Goal: Task Accomplishment & Management: Manage account settings

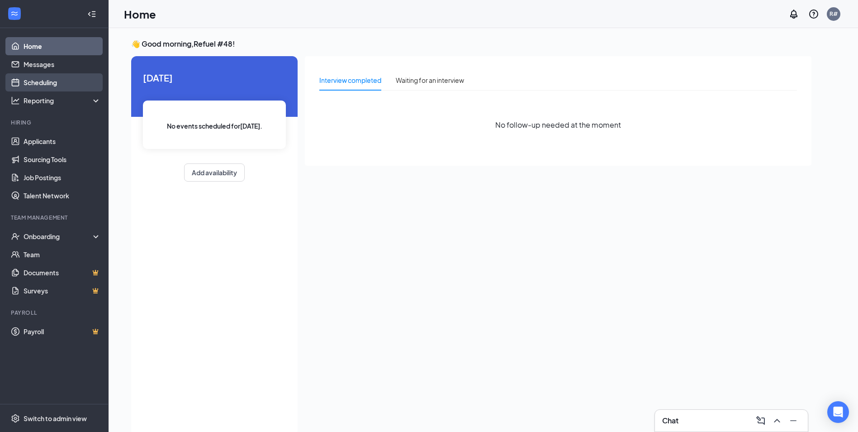
click at [46, 80] on link "Scheduling" at bounding box center [62, 82] width 77 height 18
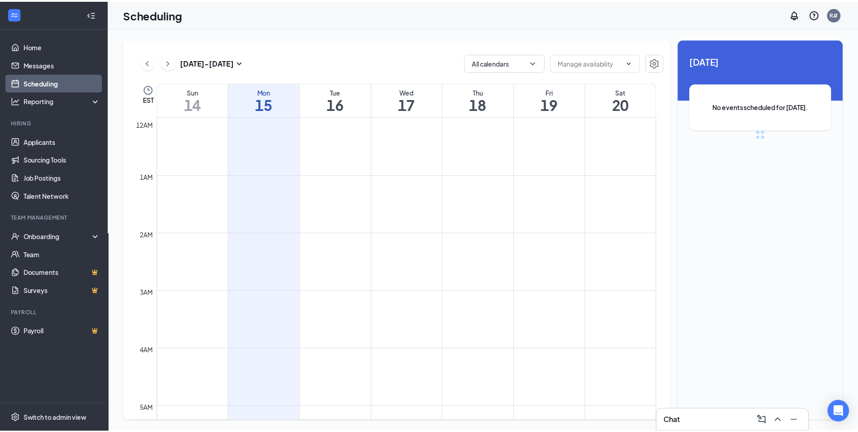
scroll to position [445, 0]
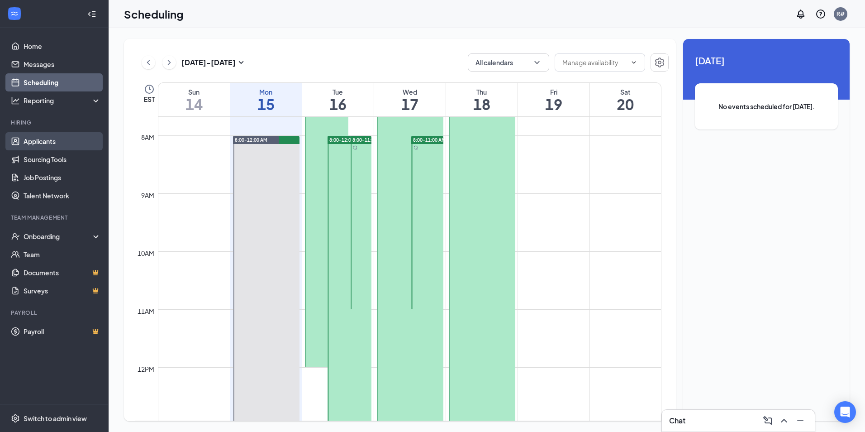
click at [39, 137] on link "Applicants" at bounding box center [62, 141] width 77 height 18
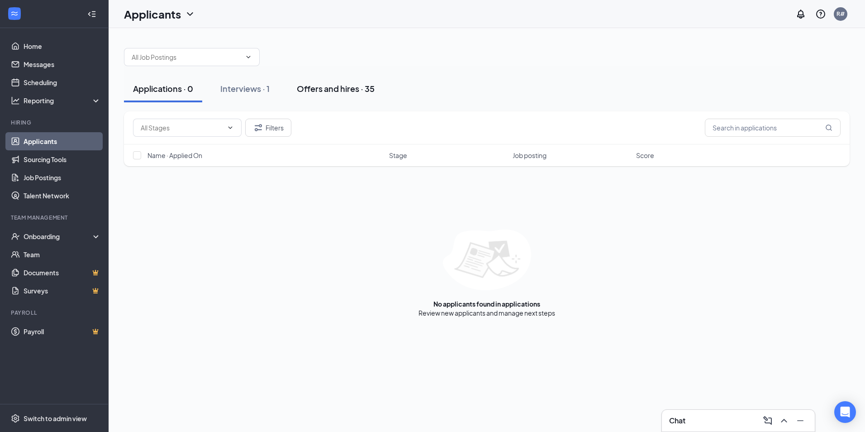
click at [333, 93] on div "Offers and hires · 35" at bounding box center [336, 88] width 78 height 11
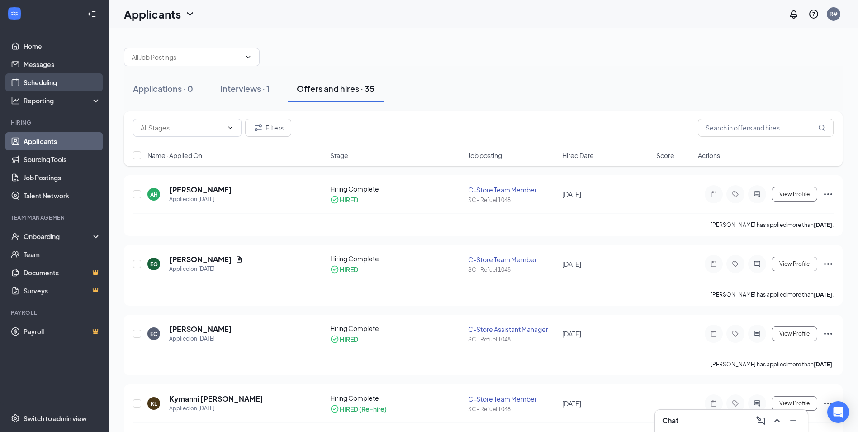
click at [48, 80] on link "Scheduling" at bounding box center [62, 82] width 77 height 18
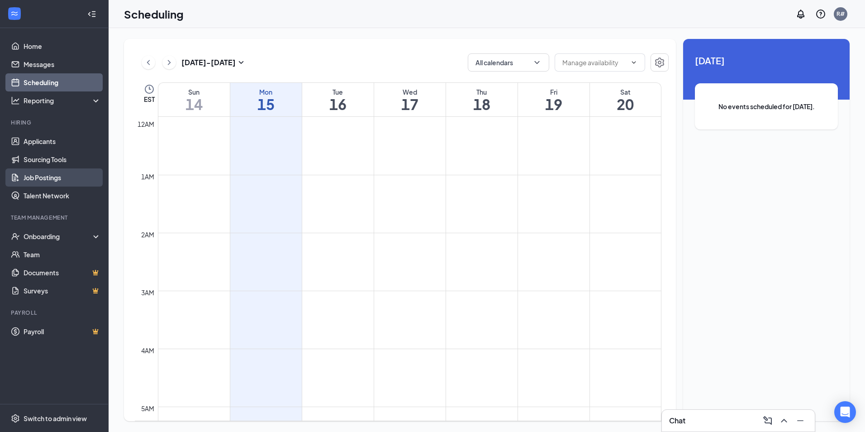
scroll to position [445, 0]
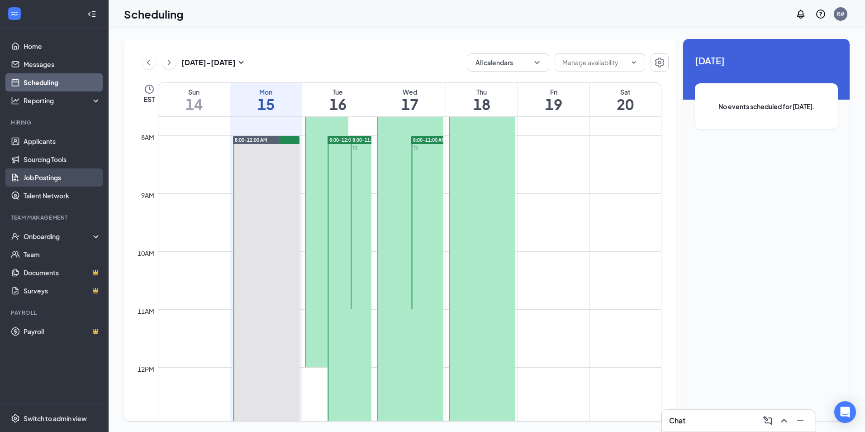
click at [42, 181] on link "Job Postings" at bounding box center [62, 177] width 77 height 18
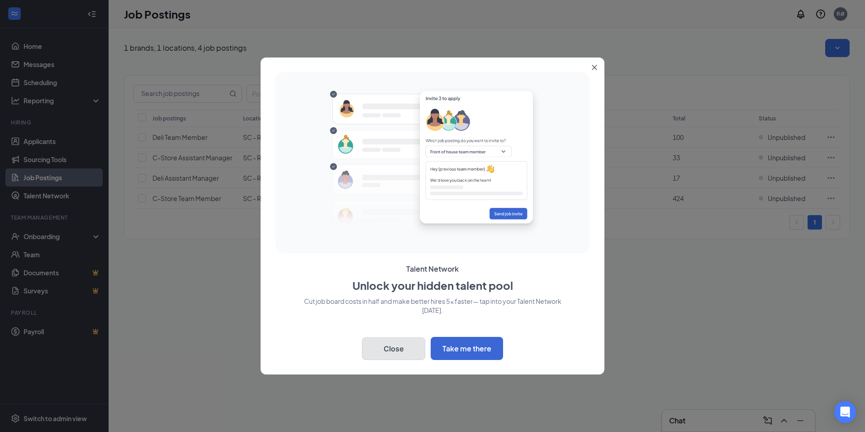
click at [392, 349] on button "Close" at bounding box center [393, 348] width 63 height 23
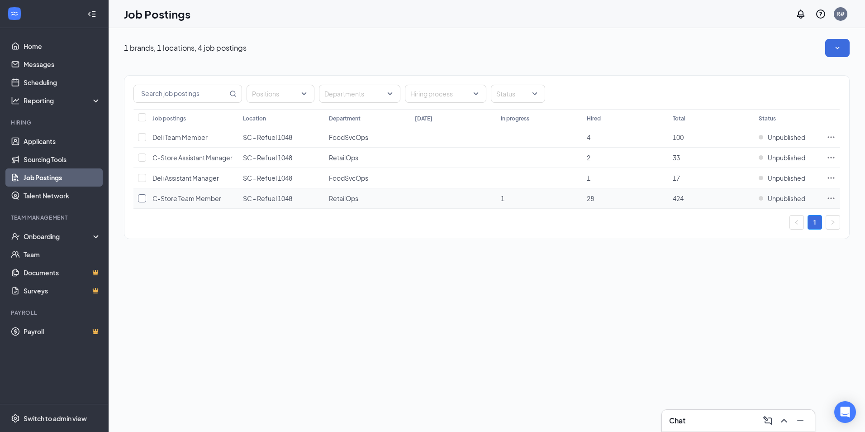
click at [144, 200] on input "checkbox" at bounding box center [142, 198] width 8 height 8
checkbox input "true"
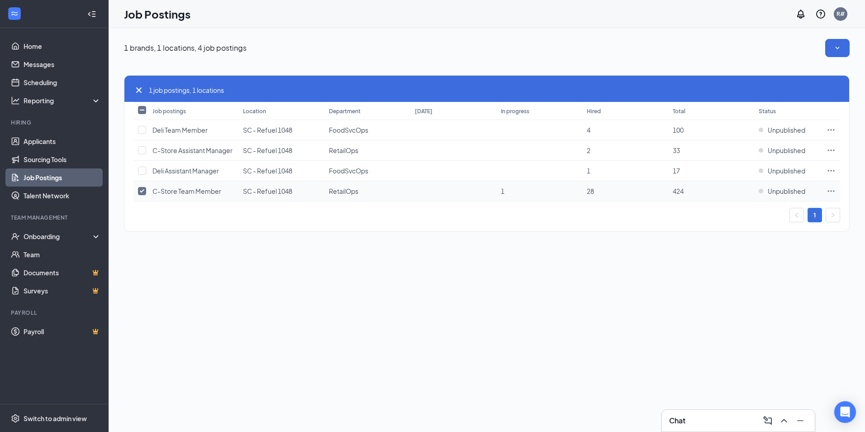
click at [833, 190] on icon "Ellipses" at bounding box center [831, 190] width 9 height 9
click at [618, 297] on div "1 brands, 1 locations, 4 job postings 1 job postings, 1 locations Job postings …" at bounding box center [487, 230] width 757 height 404
click at [831, 190] on icon "Ellipses" at bounding box center [831, 190] width 9 height 9
click at [741, 268] on span "View applicants" at bounding box center [730, 268] width 46 height 8
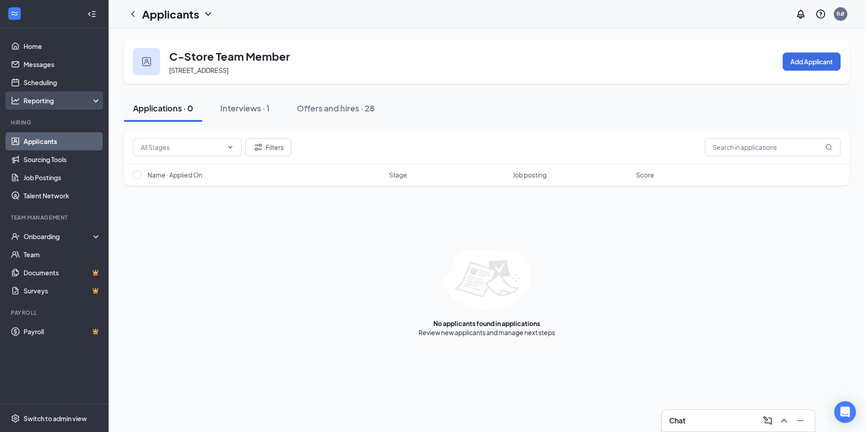
click at [49, 99] on div "Reporting" at bounding box center [63, 100] width 78 height 9
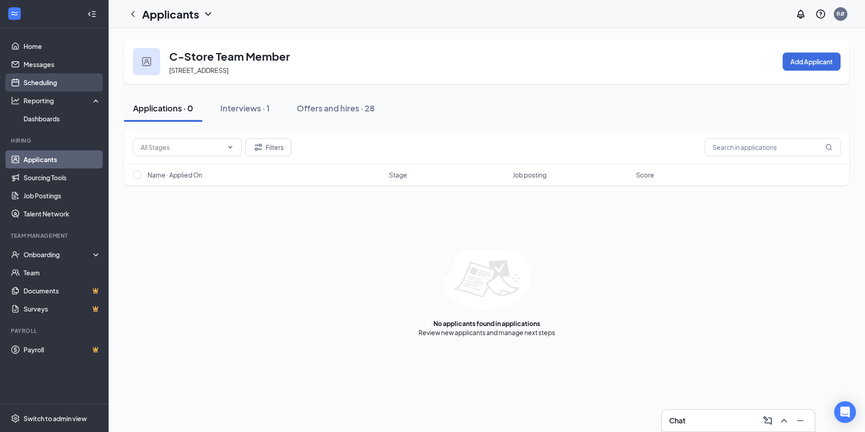
click at [58, 81] on link "Scheduling" at bounding box center [62, 82] width 77 height 18
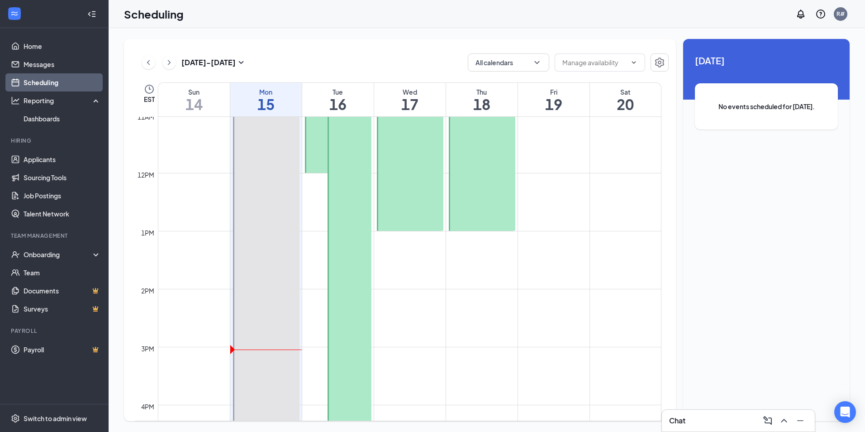
scroll to position [762, 0]
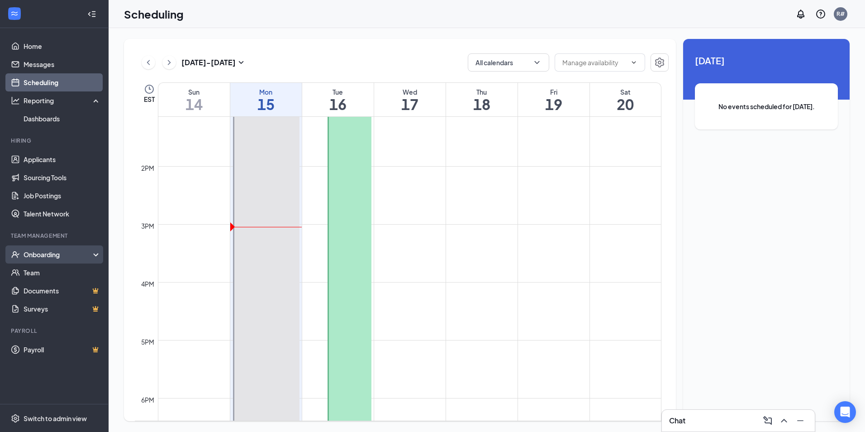
click at [56, 259] on div "Onboarding" at bounding box center [54, 254] width 109 height 18
click at [56, 277] on link "Overview" at bounding box center [62, 272] width 77 height 18
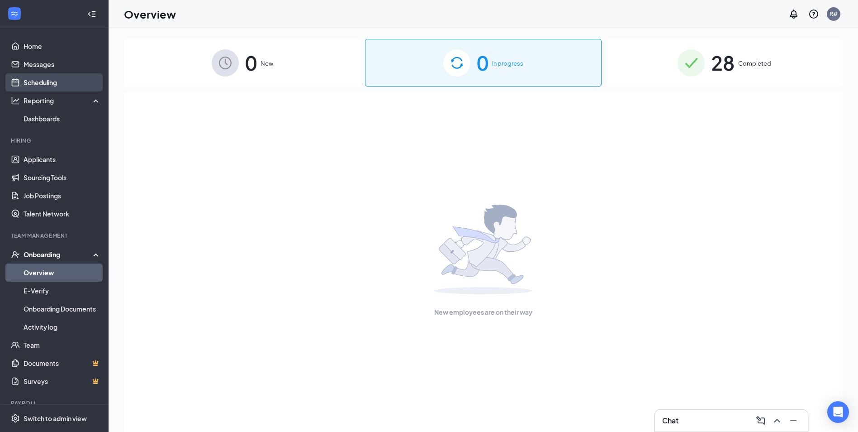
click at [51, 87] on link "Scheduling" at bounding box center [62, 82] width 77 height 18
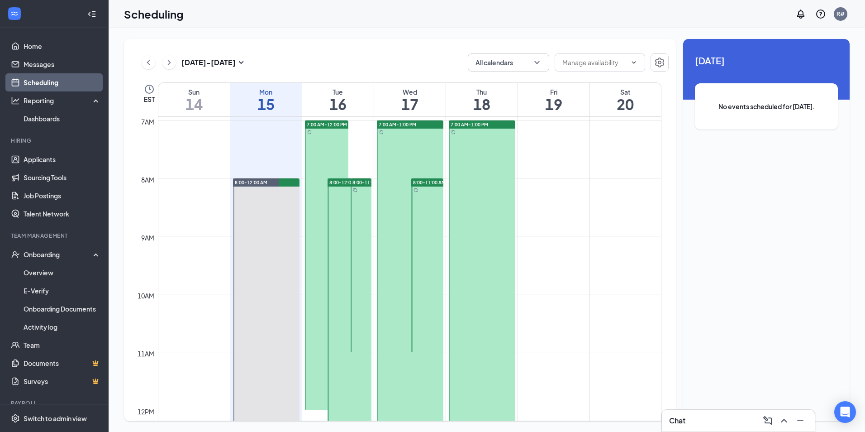
scroll to position [400, 0]
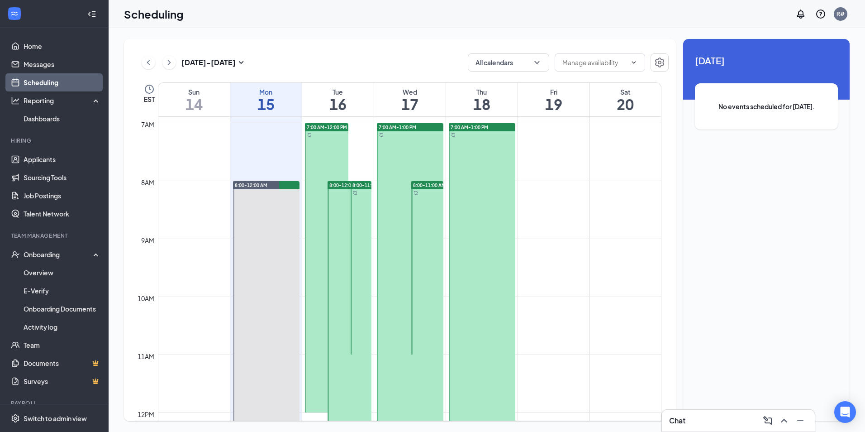
click at [349, 186] on div "8:00-11:00 AM" at bounding box center [360, 268] width 23 height 174
